Goal: Information Seeking & Learning: Check status

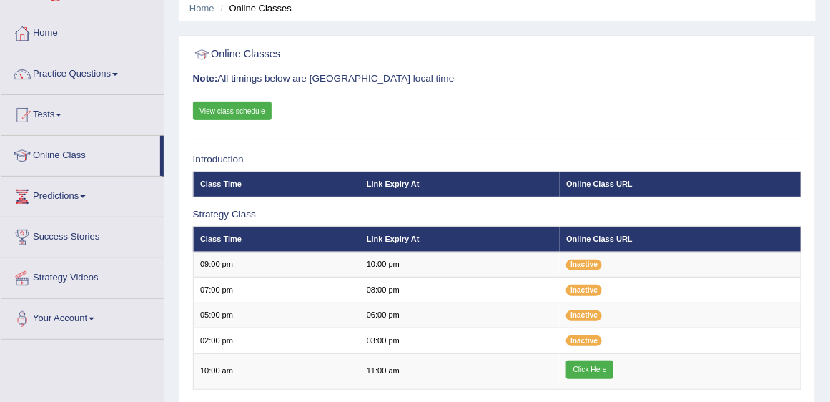
scroll to position [41, 0]
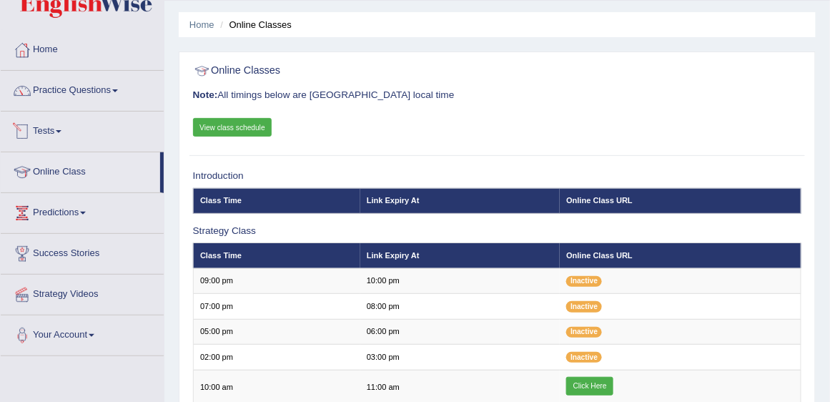
click at [51, 132] on link "Tests" at bounding box center [82, 130] width 163 height 36
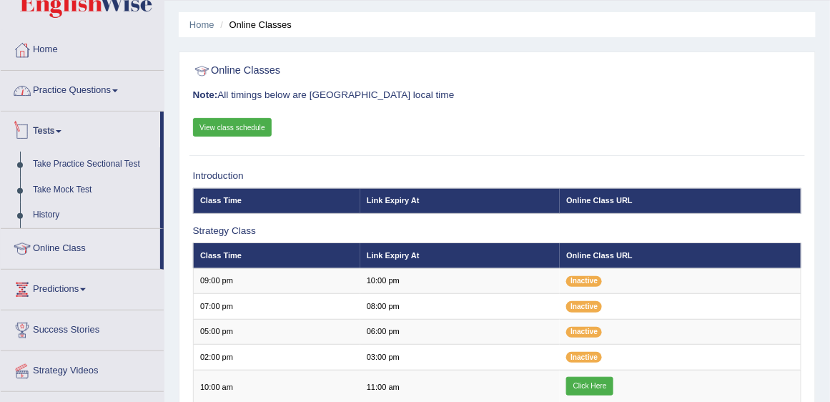
click at [99, 89] on link "Practice Questions" at bounding box center [82, 89] width 163 height 36
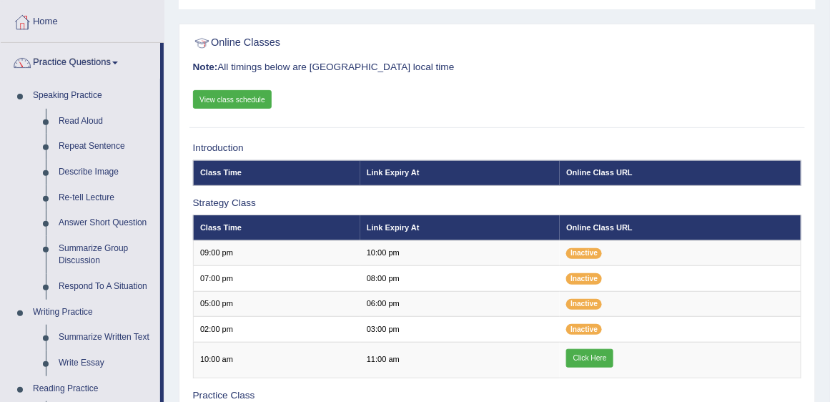
scroll to position [0, 0]
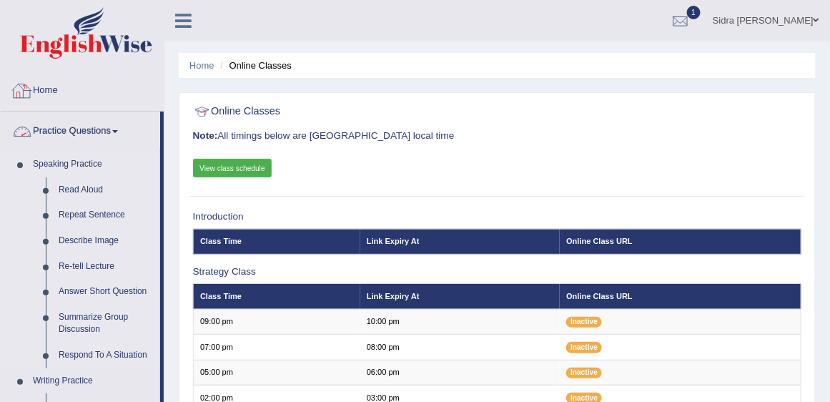
click at [88, 164] on link "Speaking Practice" at bounding box center [93, 165] width 134 height 26
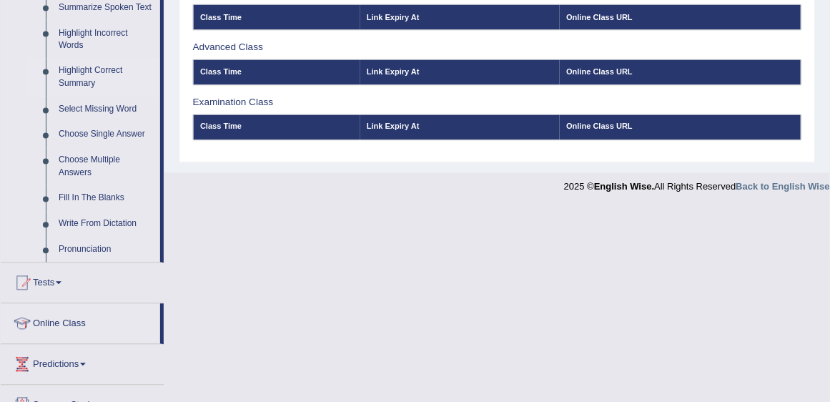
scroll to position [653, 0]
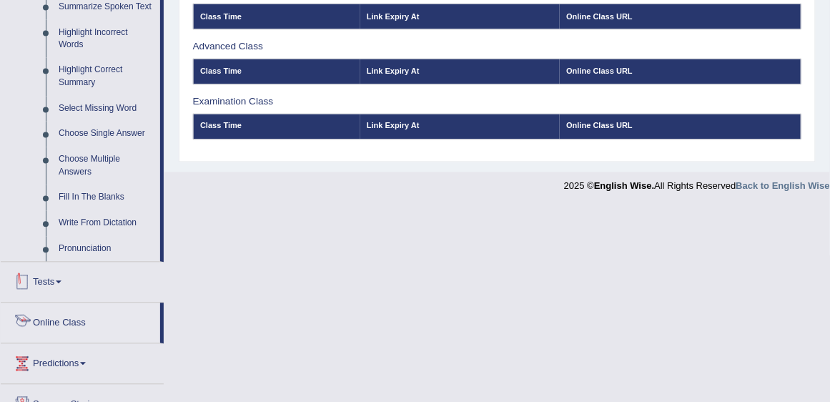
click at [51, 281] on link "Tests" at bounding box center [82, 280] width 163 height 36
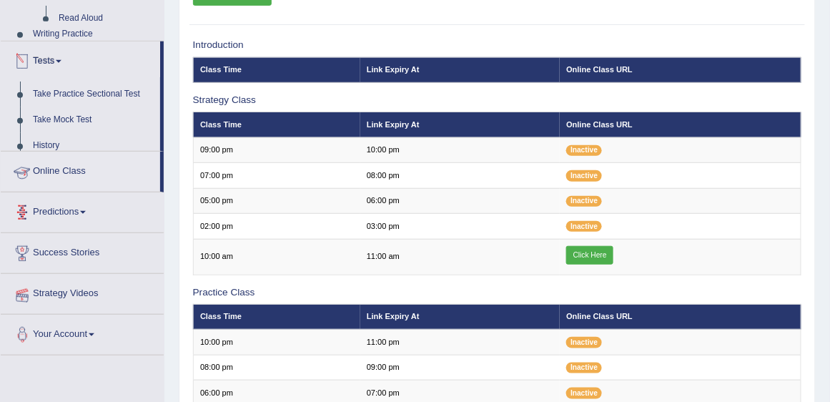
scroll to position [153, 0]
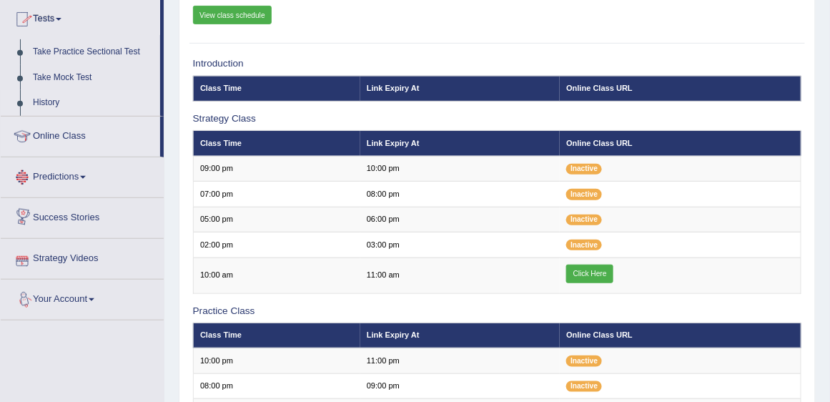
click at [66, 103] on link "History" at bounding box center [93, 103] width 134 height 26
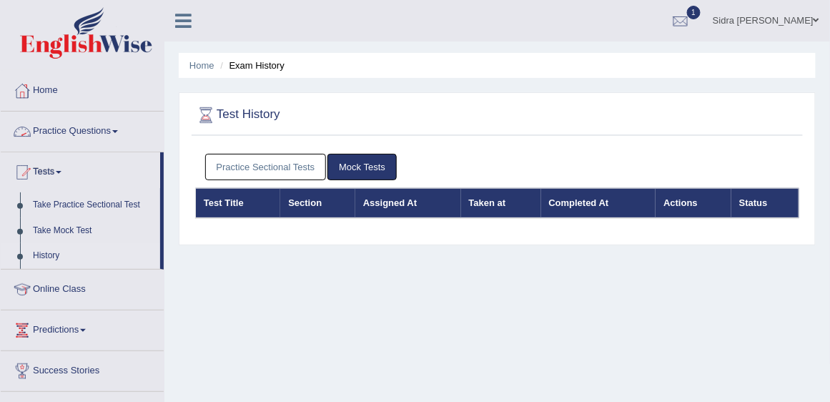
click at [286, 163] on link "Practice Sectional Tests" at bounding box center [266, 167] width 122 height 26
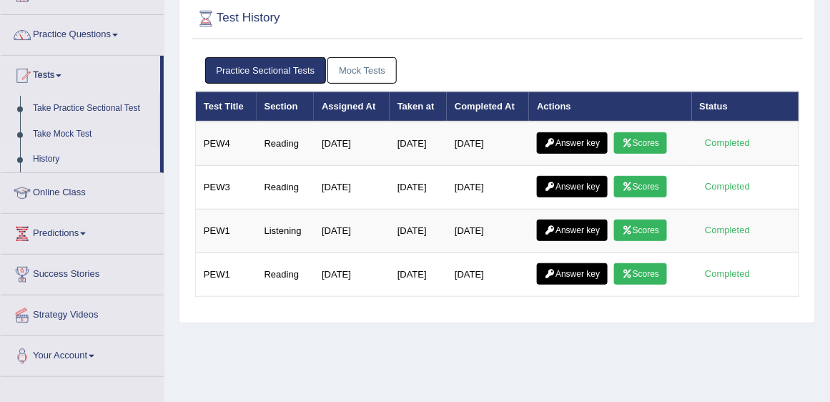
scroll to position [122, 0]
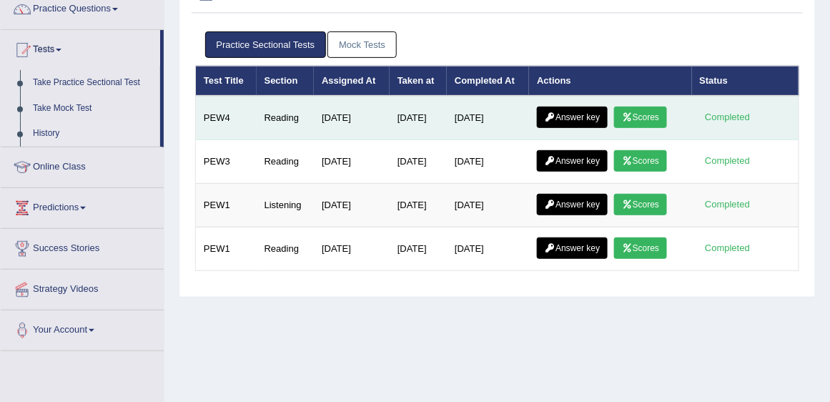
click at [660, 115] on link "Scores" at bounding box center [640, 116] width 53 height 21
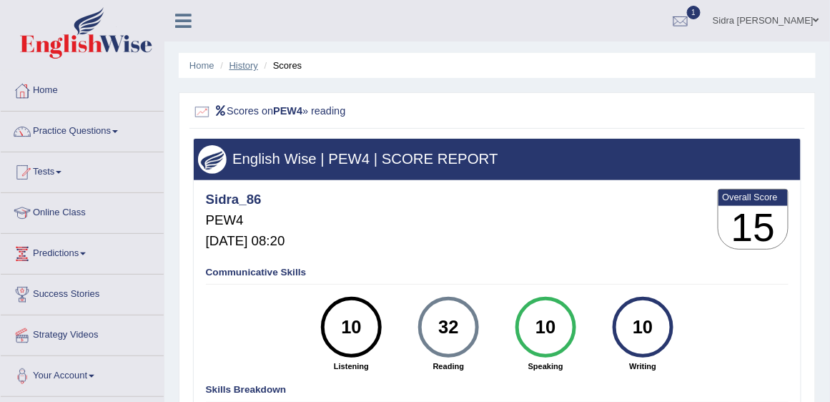
click at [240, 64] on link "History" at bounding box center [243, 65] width 29 height 11
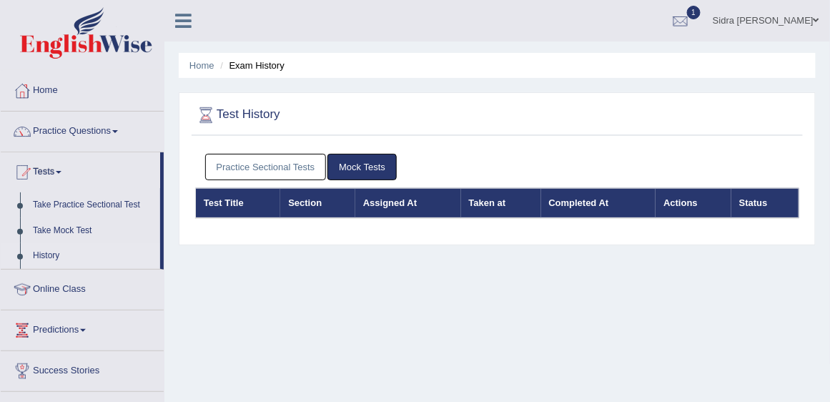
click at [262, 167] on link "Practice Sectional Tests" at bounding box center [266, 167] width 122 height 26
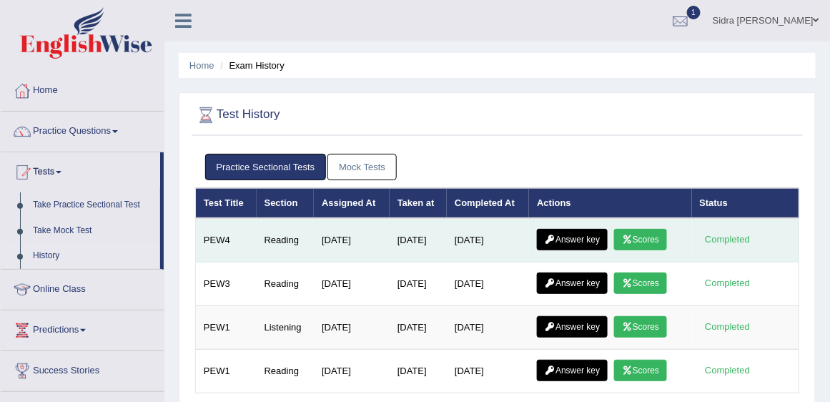
click at [655, 239] on link "Scores" at bounding box center [640, 239] width 53 height 21
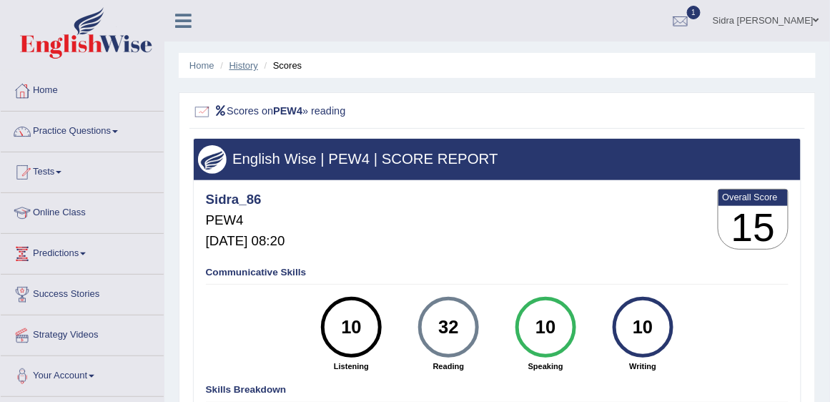
click at [242, 67] on link "History" at bounding box center [243, 65] width 29 height 11
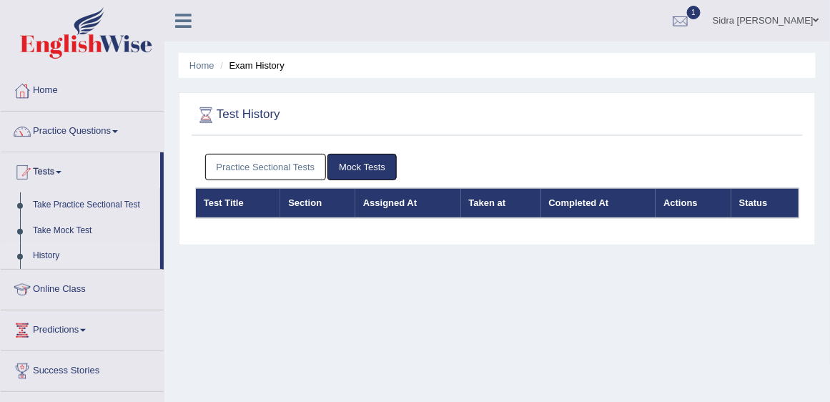
click at [249, 165] on link "Practice Sectional Tests" at bounding box center [266, 167] width 122 height 26
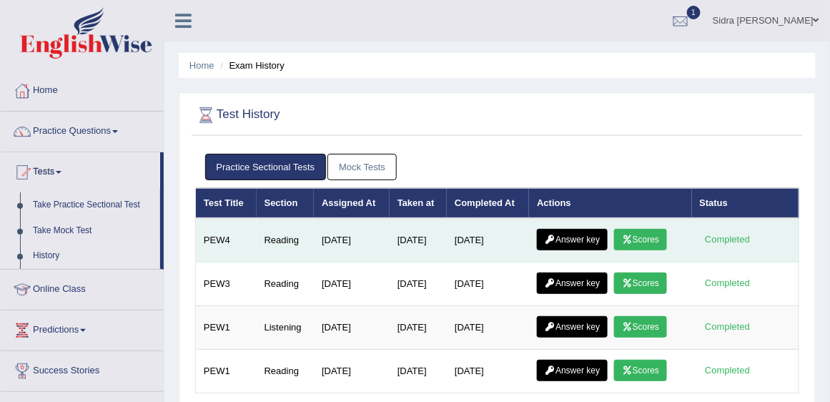
click at [594, 239] on link "Answer key" at bounding box center [572, 239] width 71 height 21
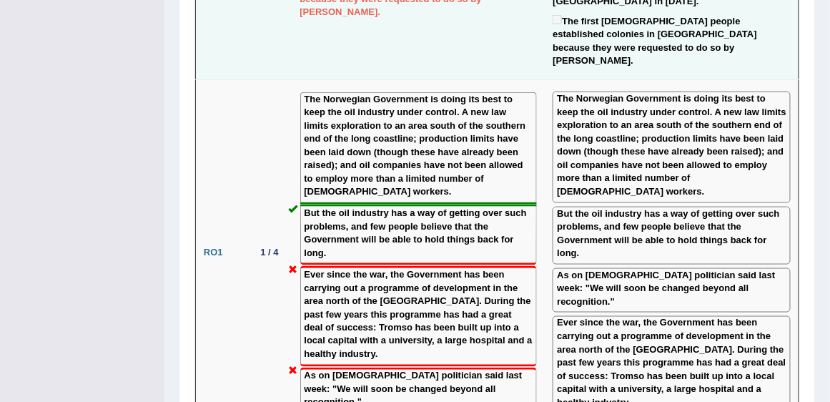
scroll to position [1644, 0]
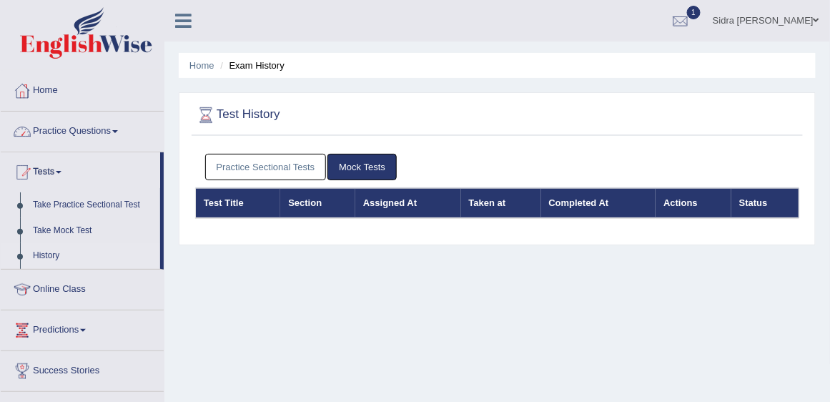
click at [76, 127] on link "Practice Questions" at bounding box center [82, 130] width 163 height 36
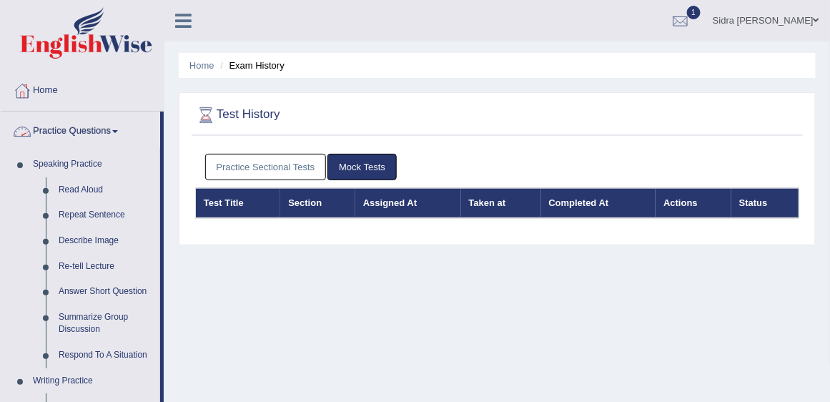
click at [79, 129] on link "Practice Questions" at bounding box center [80, 130] width 159 height 36
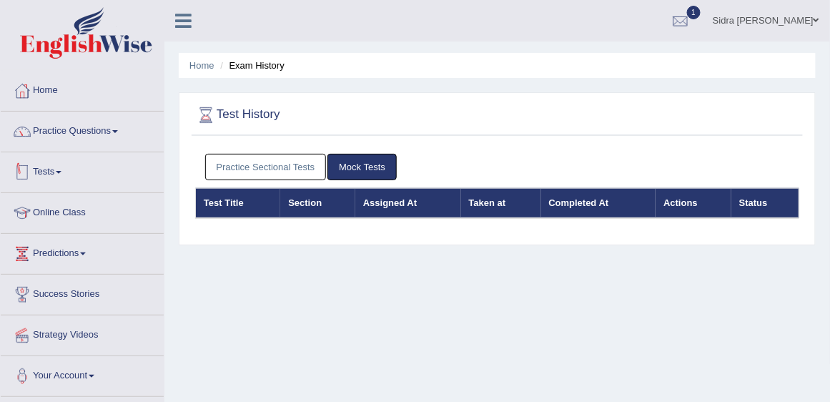
click at [61, 172] on span at bounding box center [59, 172] width 6 height 3
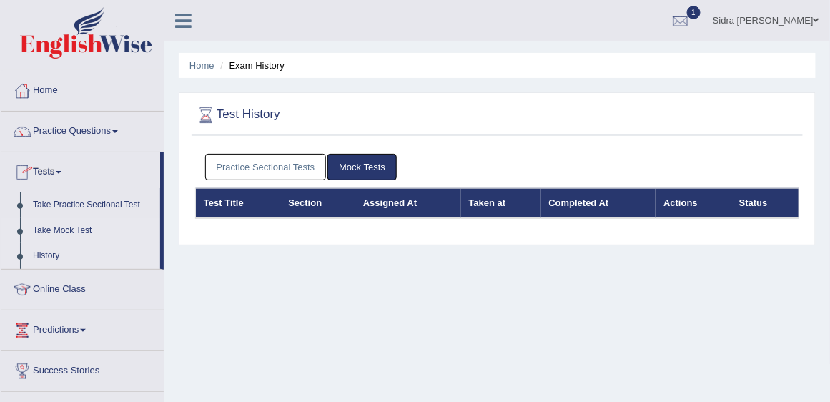
click at [62, 227] on link "Take Mock Test" at bounding box center [93, 231] width 134 height 26
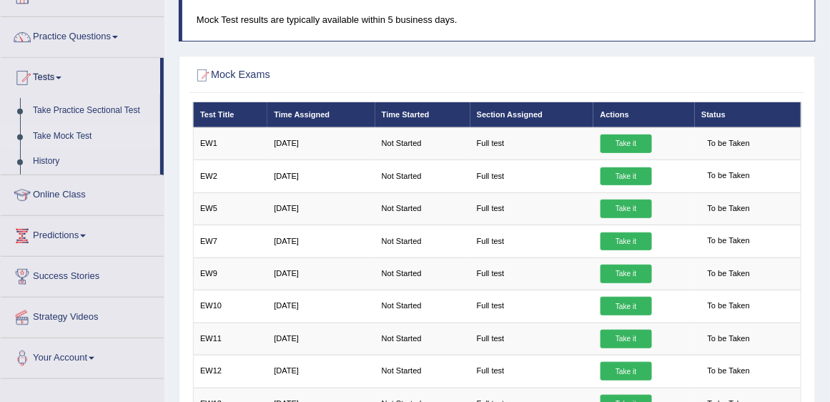
scroll to position [122, 0]
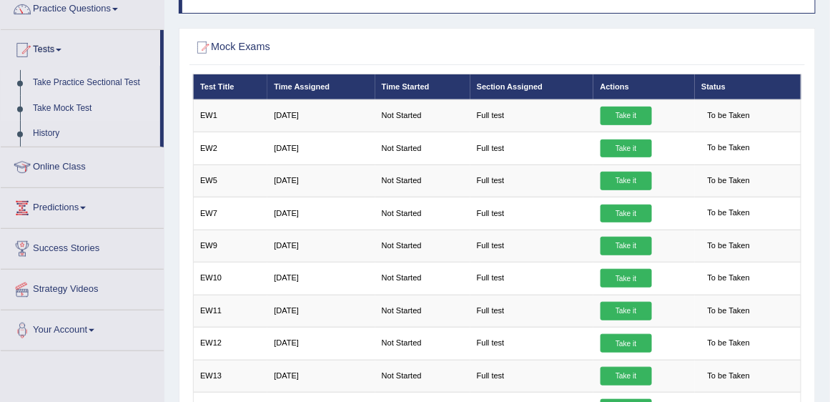
click at [71, 83] on link "Take Practice Sectional Test" at bounding box center [93, 83] width 134 height 26
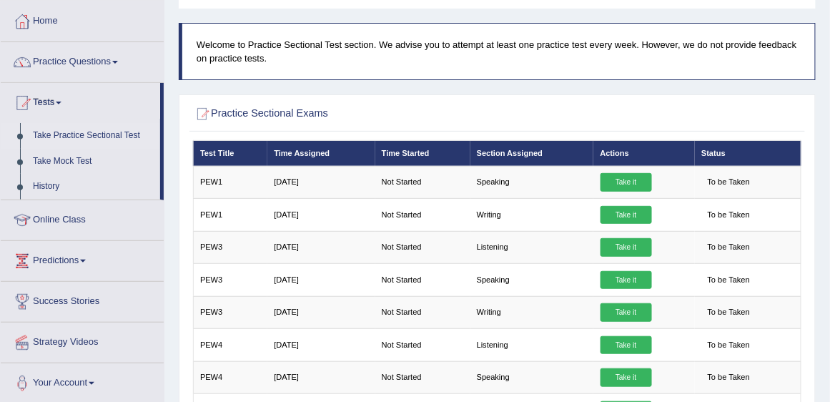
scroll to position [122, 0]
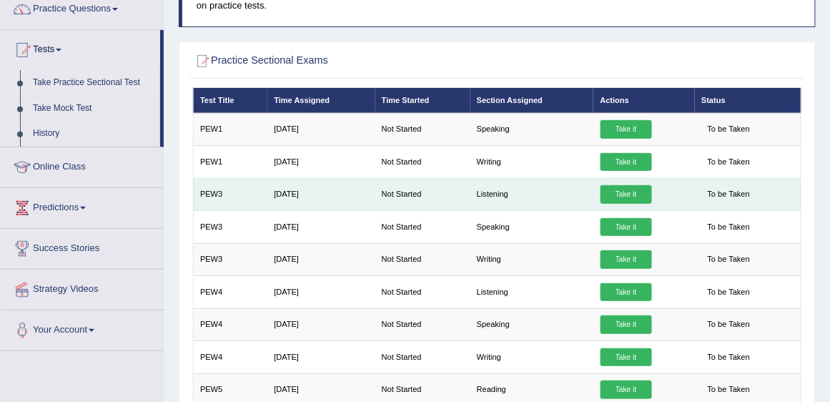
click at [620, 191] on link "Take it" at bounding box center [625, 194] width 51 height 19
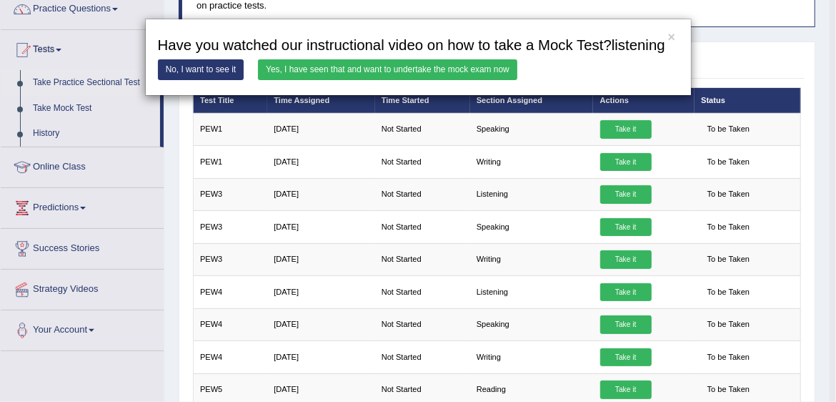
click at [486, 70] on link "Yes, I have seen that and want to undertake the mock exam now" at bounding box center [387, 69] width 259 height 21
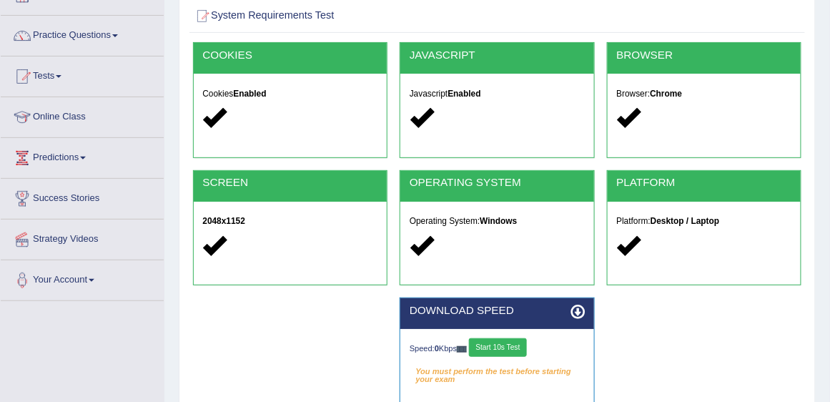
scroll to position [163, 0]
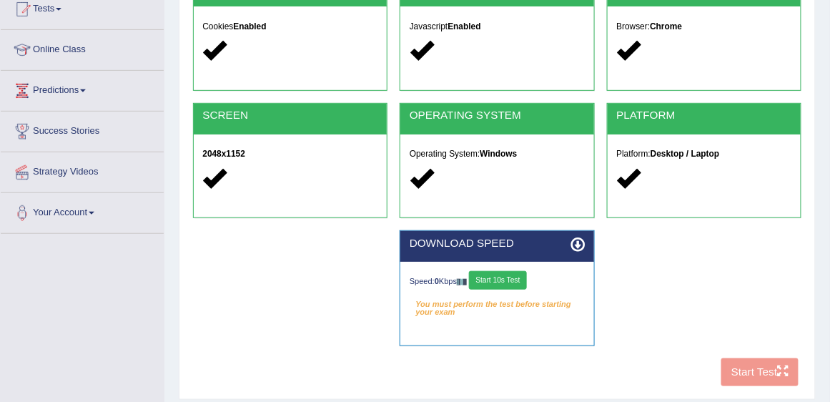
click at [502, 282] on button "Start 10s Test" at bounding box center [498, 280] width 58 height 19
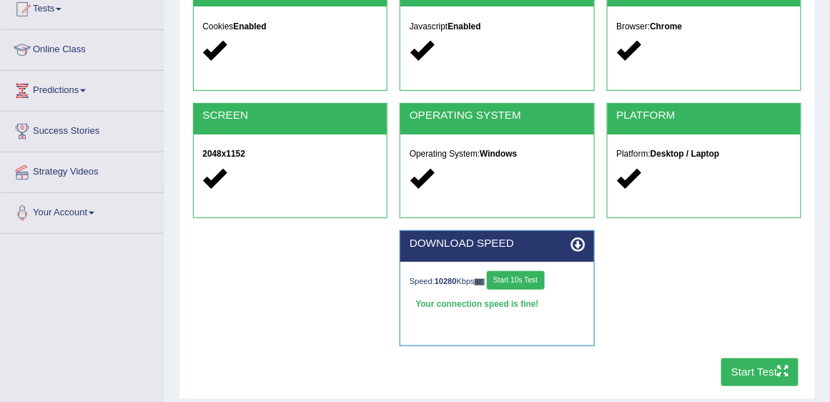
click at [756, 371] on button "Start Test" at bounding box center [760, 372] width 78 height 28
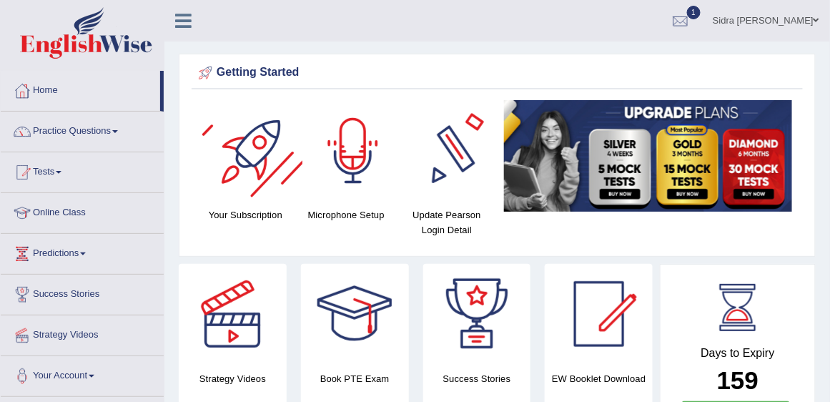
click at [701, 8] on span "1" at bounding box center [694, 13] width 14 height 14
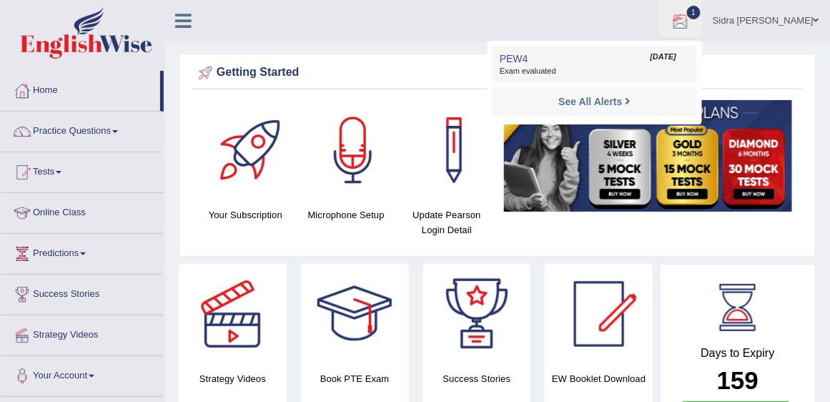
click at [571, 65] on link "PEW4 Aug 30, 2025 Exam evaluated" at bounding box center [594, 64] width 197 height 30
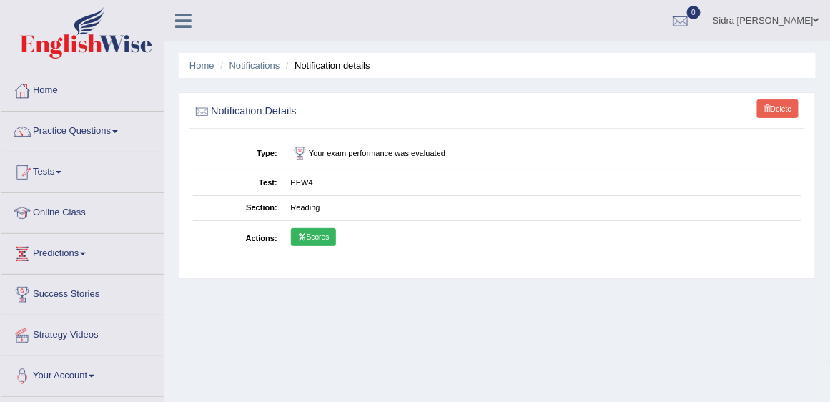
click at [320, 234] on link "Scores" at bounding box center [313, 237] width 45 height 19
click at [49, 94] on link "Home" at bounding box center [82, 89] width 163 height 36
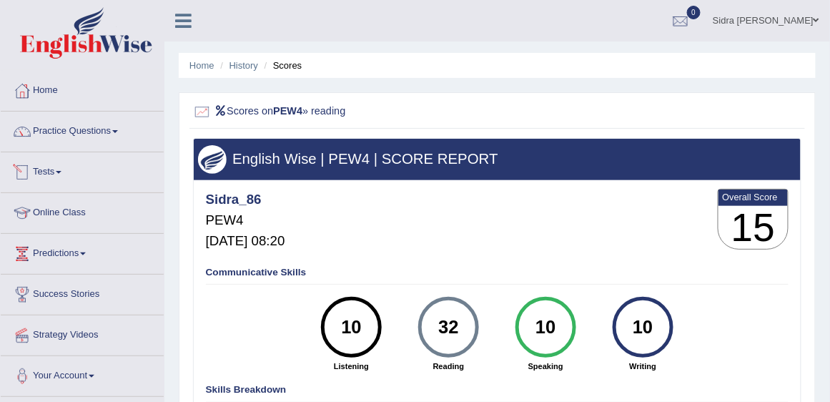
click at [63, 165] on link "Tests" at bounding box center [82, 170] width 163 height 36
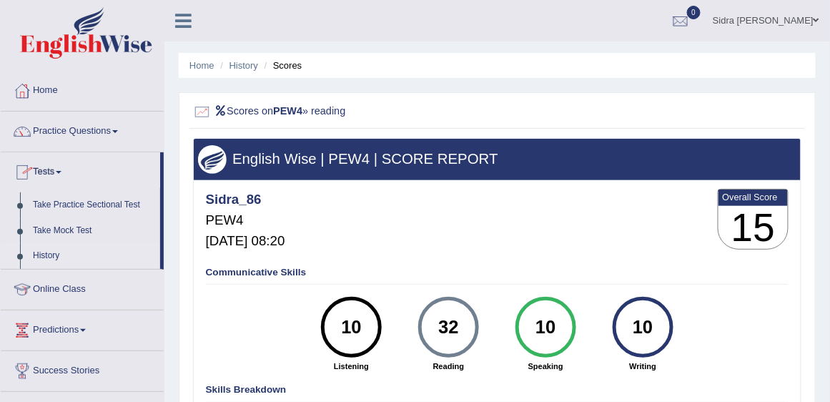
click at [58, 250] on link "History" at bounding box center [93, 256] width 134 height 26
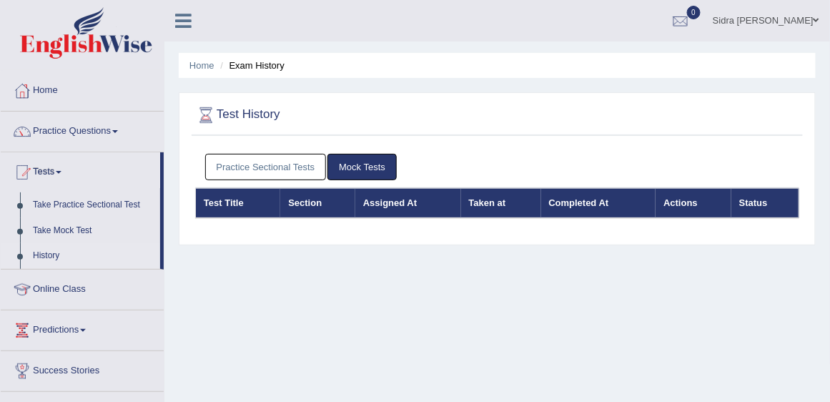
click at [248, 166] on link "Practice Sectional Tests" at bounding box center [266, 167] width 122 height 26
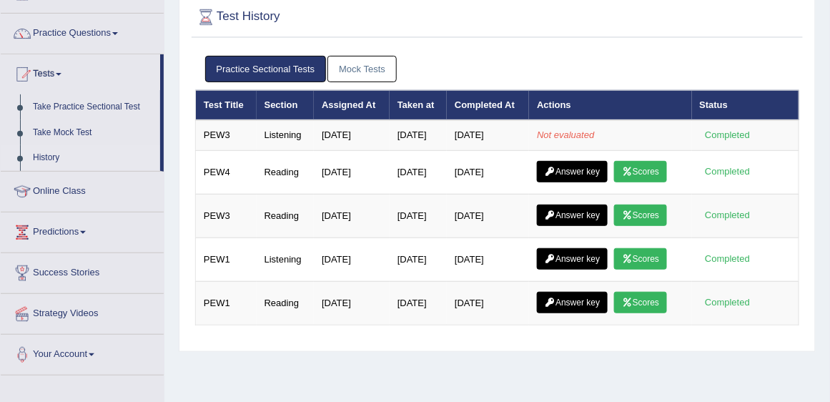
scroll to position [122, 0]
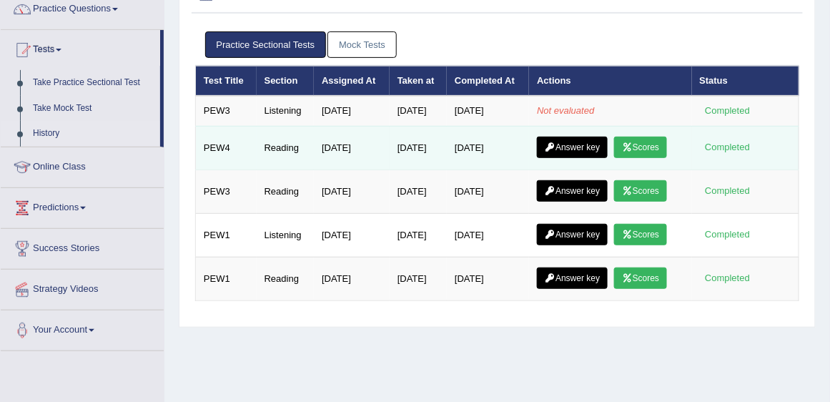
click at [648, 148] on link "Scores" at bounding box center [640, 147] width 53 height 21
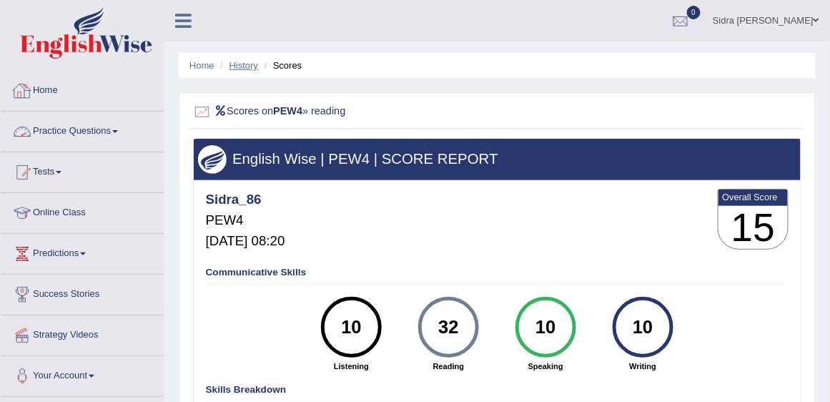
click at [245, 65] on link "History" at bounding box center [243, 65] width 29 height 11
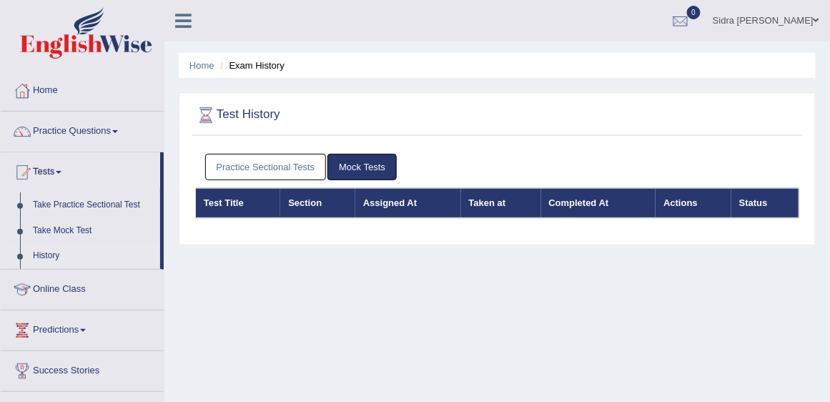
click at [274, 169] on link "Practice Sectional Tests" at bounding box center [266, 167] width 122 height 26
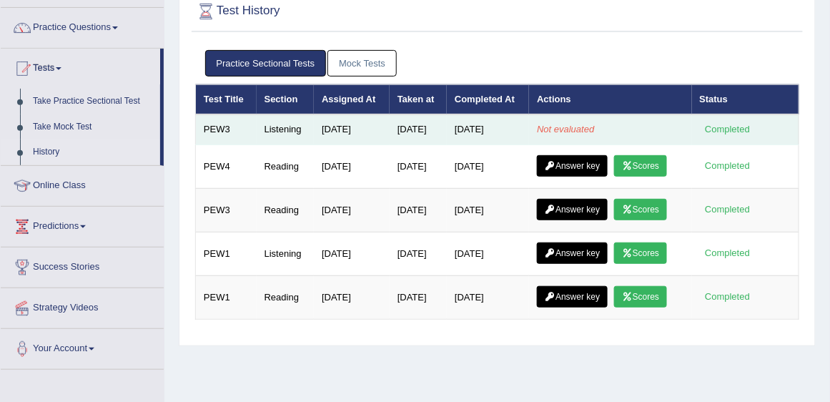
scroll to position [122, 0]
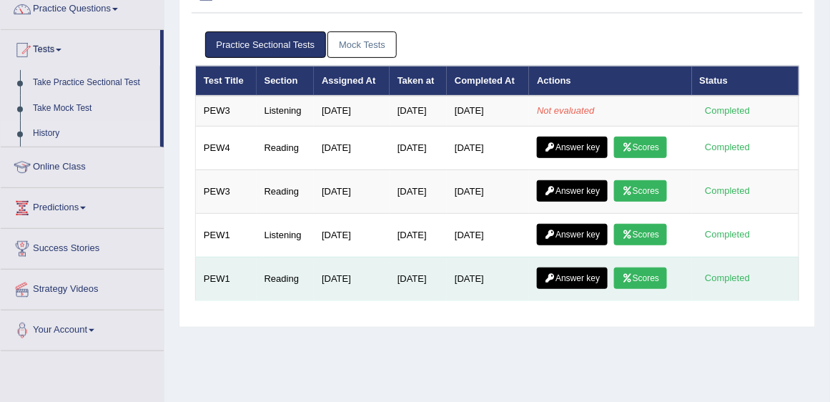
click at [643, 277] on link "Scores" at bounding box center [640, 277] width 53 height 21
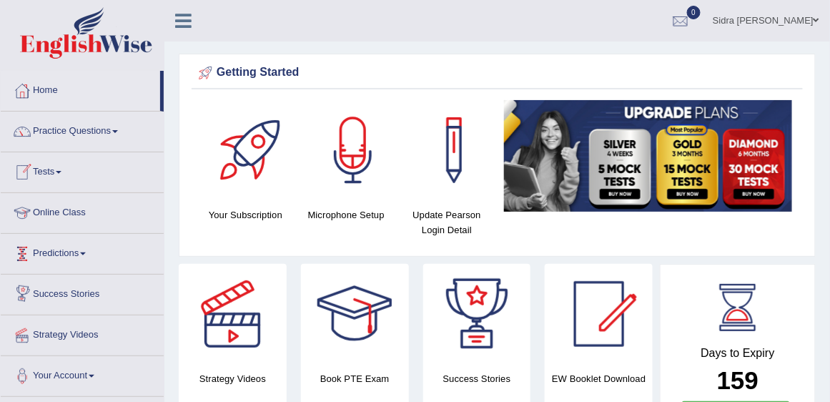
click at [65, 218] on link "Online Class" at bounding box center [82, 211] width 163 height 36
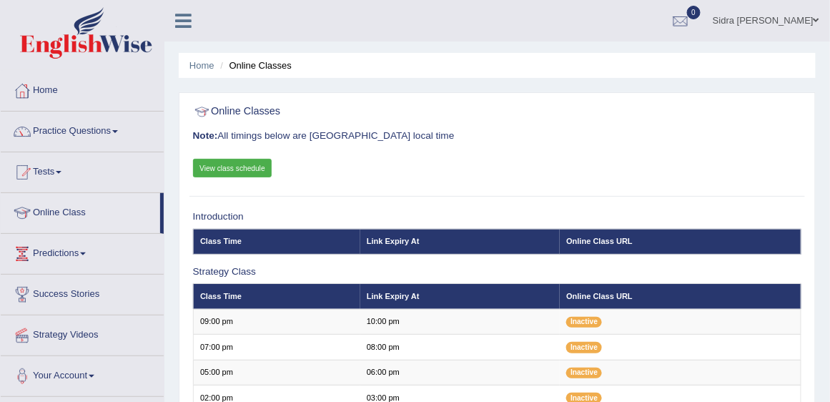
click at [229, 169] on link "View class schedule" at bounding box center [232, 168] width 79 height 19
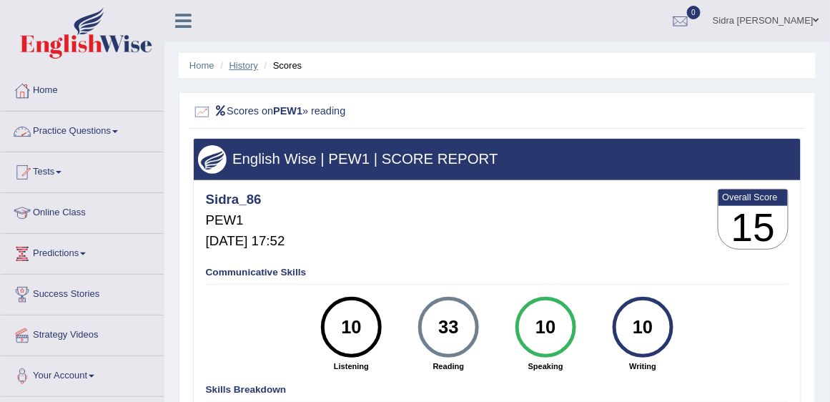
click at [245, 65] on link "History" at bounding box center [243, 65] width 29 height 11
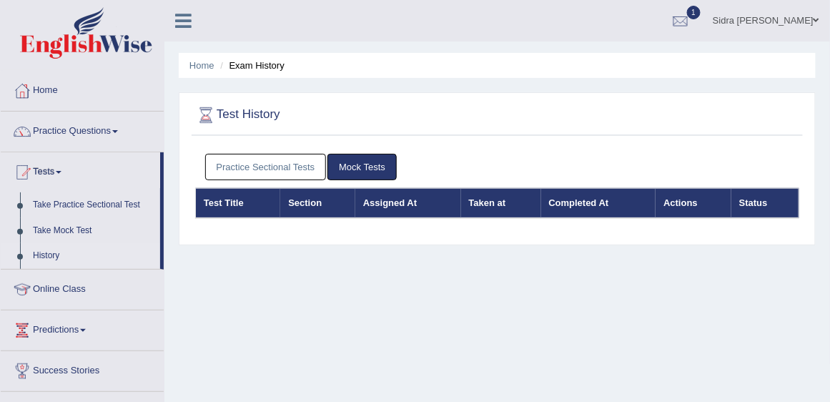
click at [284, 174] on link "Practice Sectional Tests" at bounding box center [266, 167] width 122 height 26
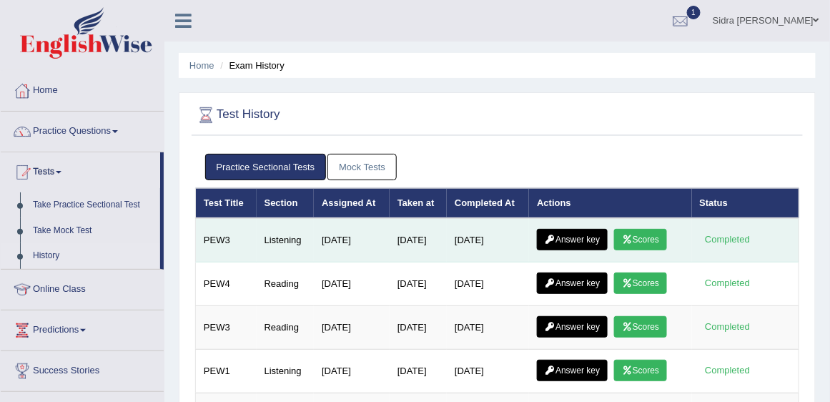
click at [638, 237] on link "Scores" at bounding box center [640, 239] width 53 height 21
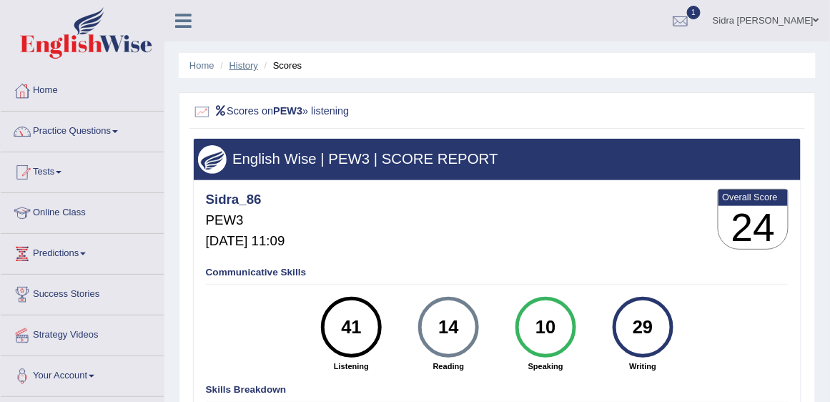
click at [247, 65] on link "History" at bounding box center [243, 65] width 29 height 11
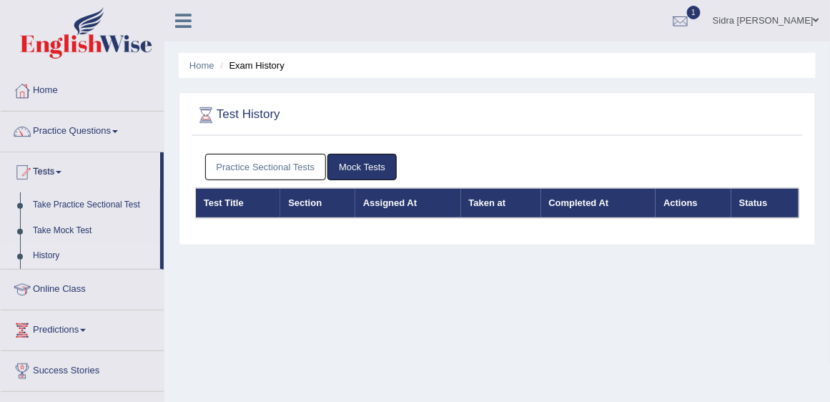
click at [287, 164] on link "Practice Sectional Tests" at bounding box center [266, 167] width 122 height 26
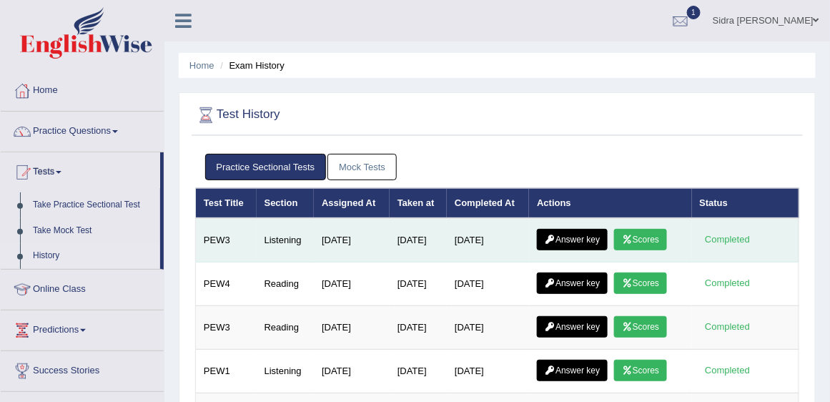
click at [578, 237] on link "Answer key" at bounding box center [572, 239] width 71 height 21
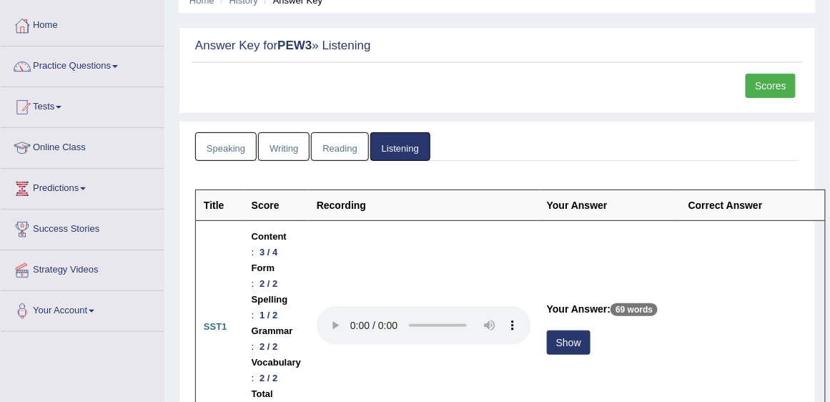
scroll to position [81, 0]
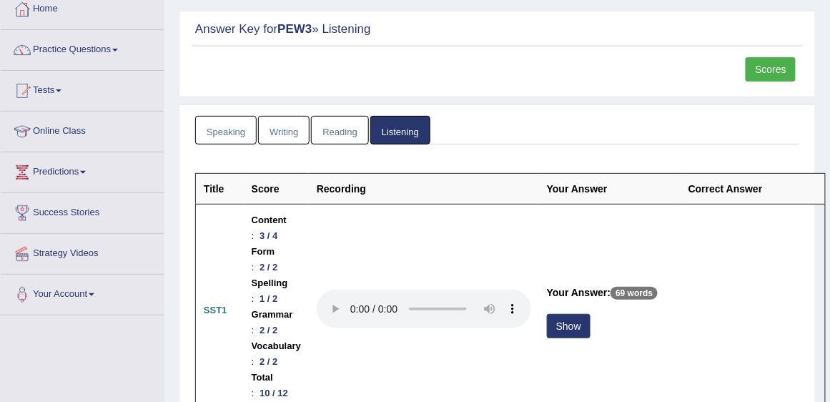
click at [773, 69] on link "Scores" at bounding box center [770, 69] width 50 height 24
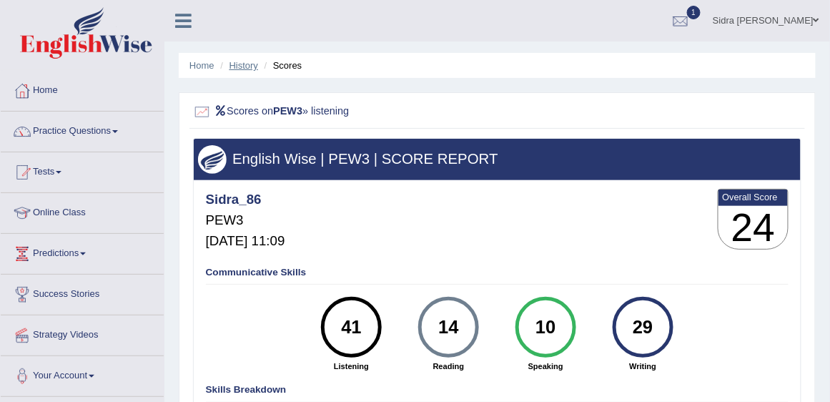
click at [247, 61] on link "History" at bounding box center [243, 65] width 29 height 11
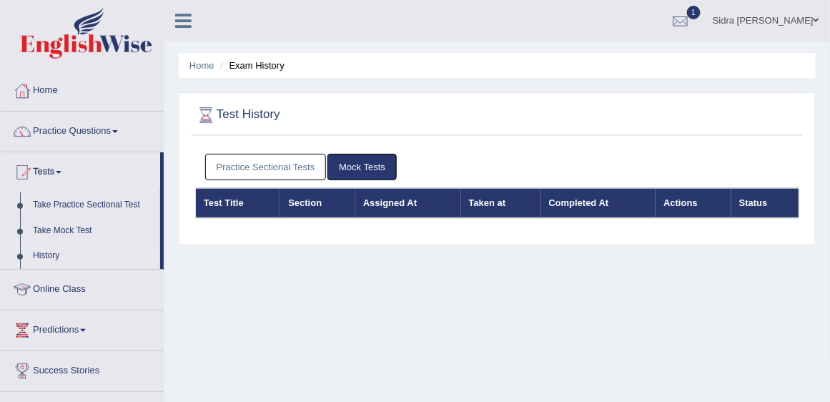
click at [311, 162] on link "Practice Sectional Tests" at bounding box center [266, 167] width 122 height 26
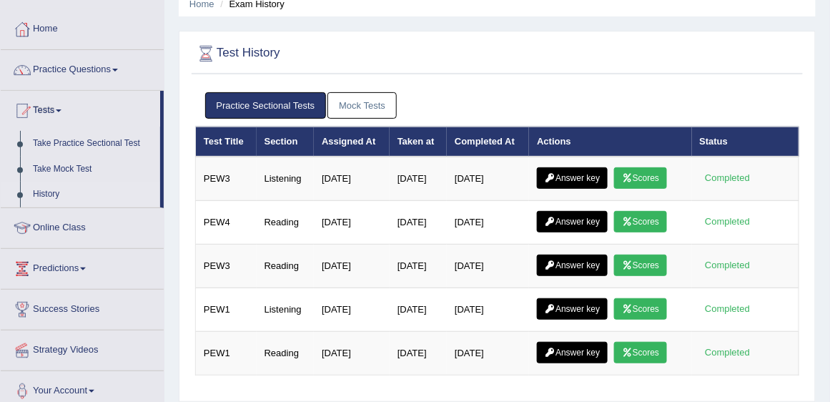
scroll to position [81, 0]
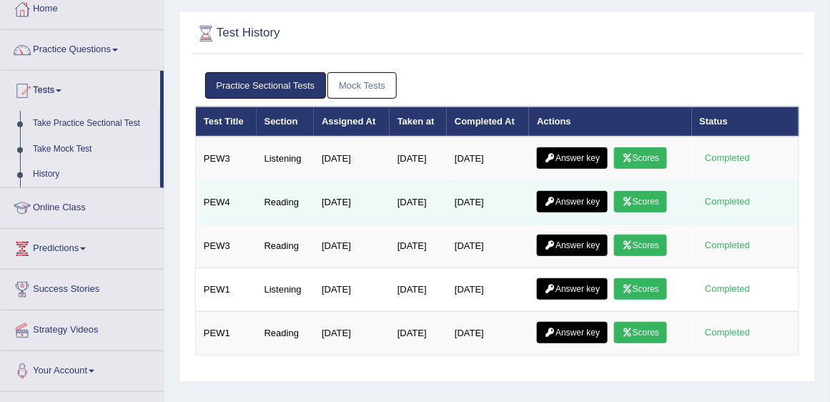
click at [633, 202] on icon at bounding box center [627, 201] width 11 height 9
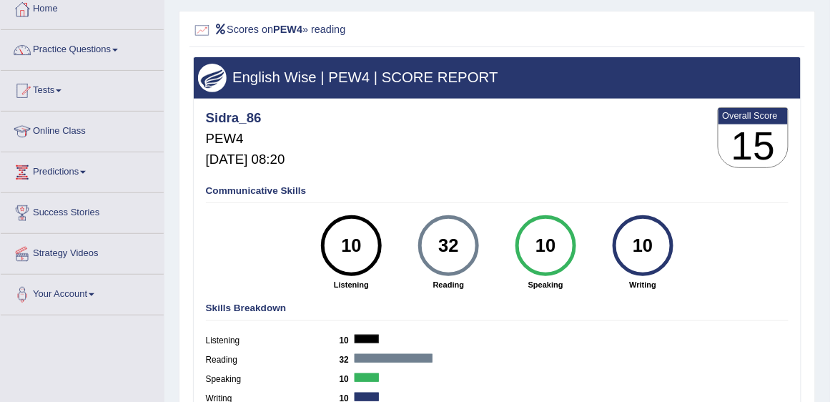
scroll to position [81, 0]
drag, startPoint x: 57, startPoint y: 91, endPoint x: 69, endPoint y: 109, distance: 20.6
click at [58, 91] on link "Tests" at bounding box center [82, 89] width 163 height 36
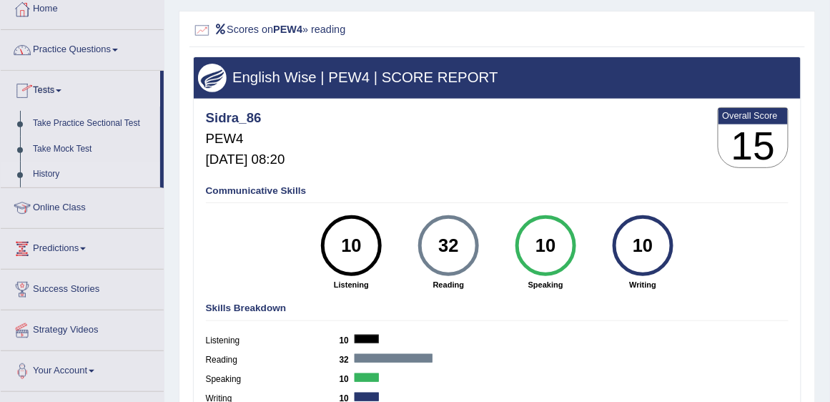
click at [44, 177] on link "History" at bounding box center [93, 175] width 134 height 26
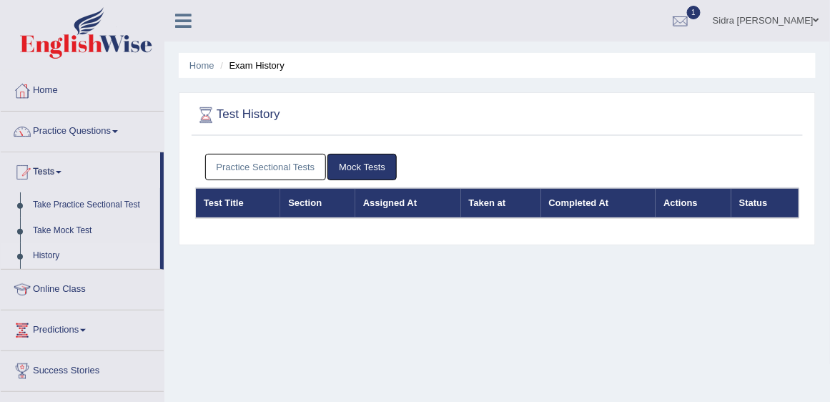
click at [323, 167] on link "Practice Sectional Tests" at bounding box center [266, 167] width 122 height 26
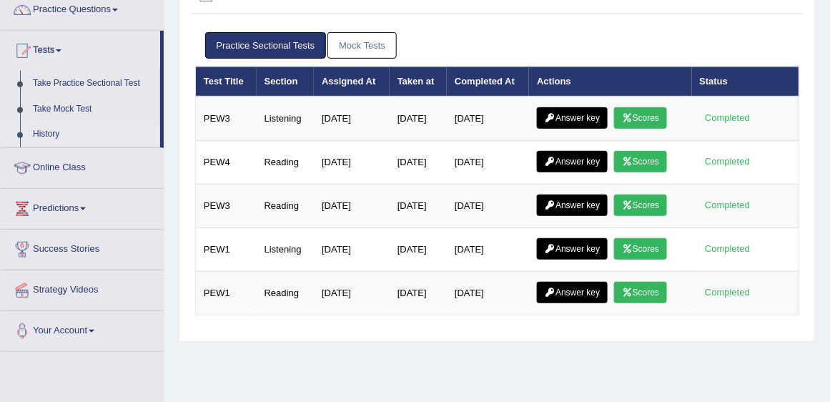
scroll to position [122, 0]
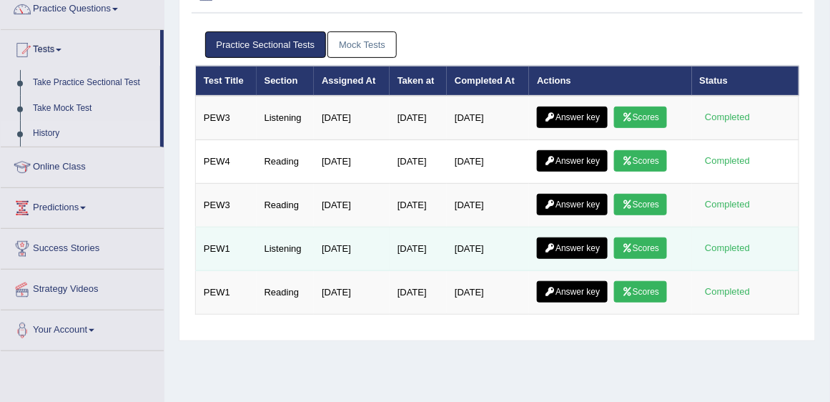
click at [655, 254] on link "Scores" at bounding box center [640, 247] width 53 height 21
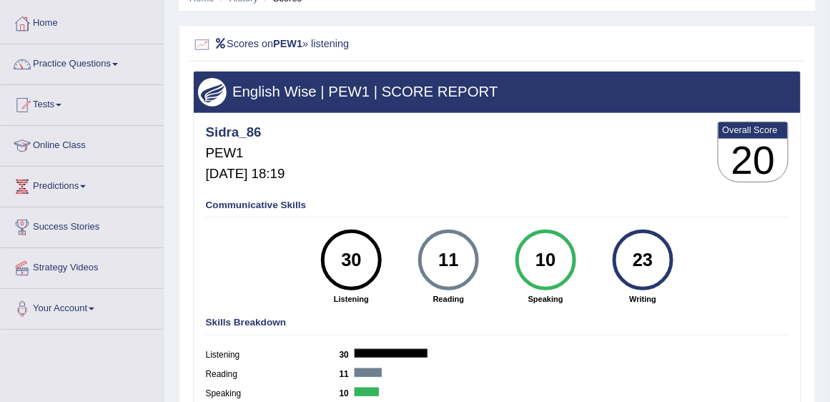
scroll to position [81, 0]
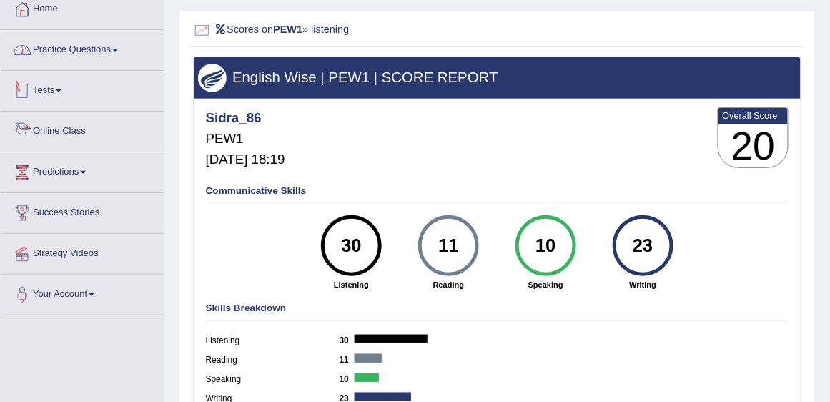
click at [103, 49] on link "Practice Questions" at bounding box center [82, 48] width 163 height 36
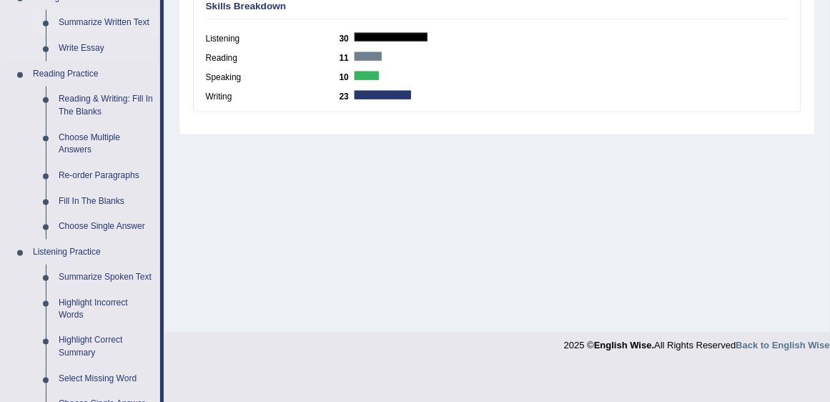
scroll to position [408, 0]
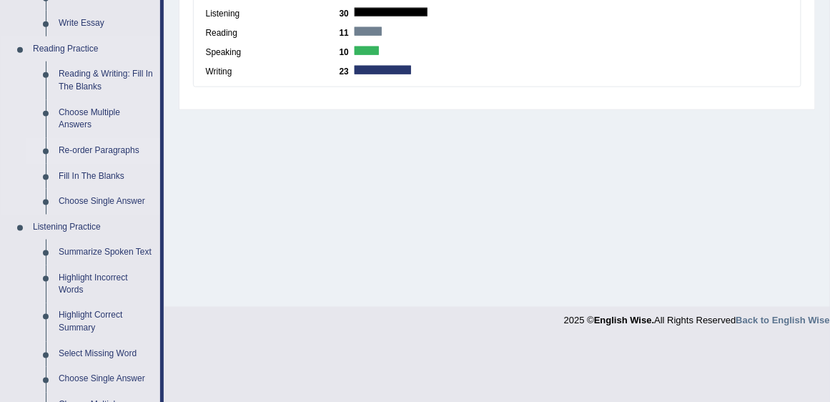
click at [106, 144] on link "Re-order Paragraphs" at bounding box center [106, 151] width 108 height 26
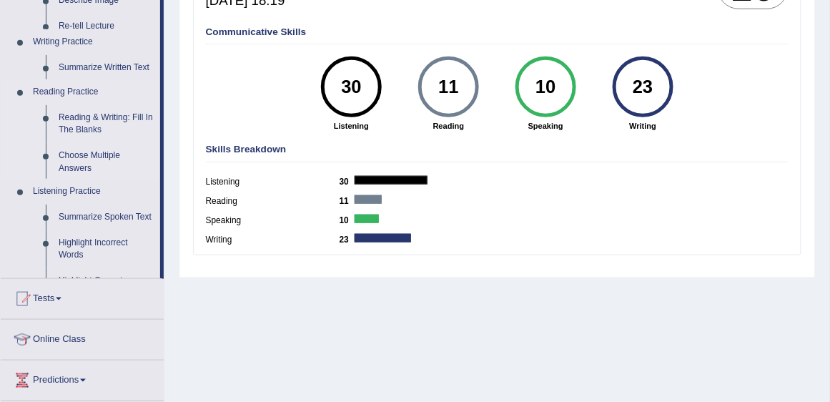
scroll to position [173, 0]
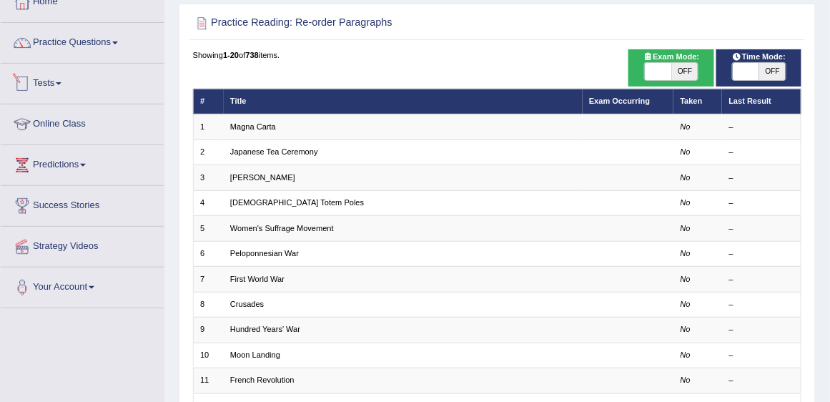
scroll to position [122, 0]
